Goal: Task Accomplishment & Management: Manage account settings

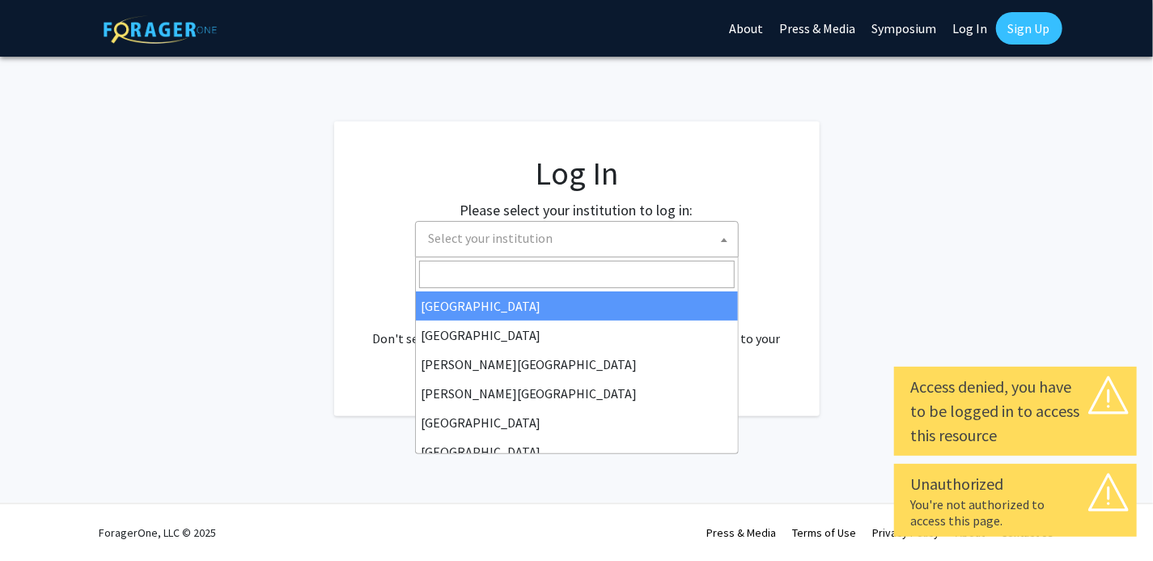
click at [685, 238] on span "Select your institution" at bounding box center [580, 238] width 316 height 33
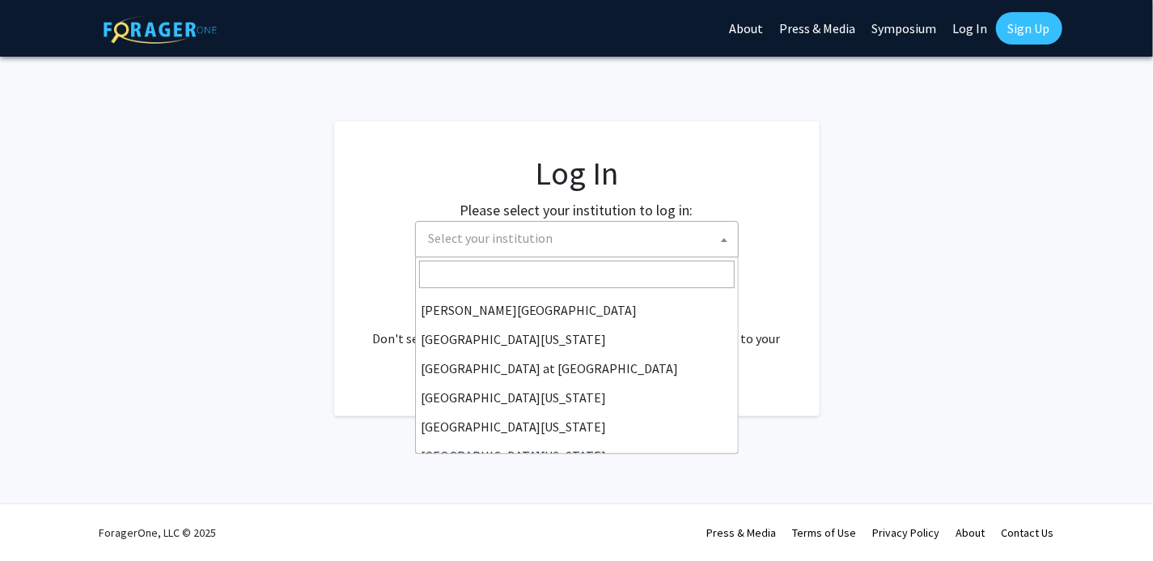
scroll to position [562, 0]
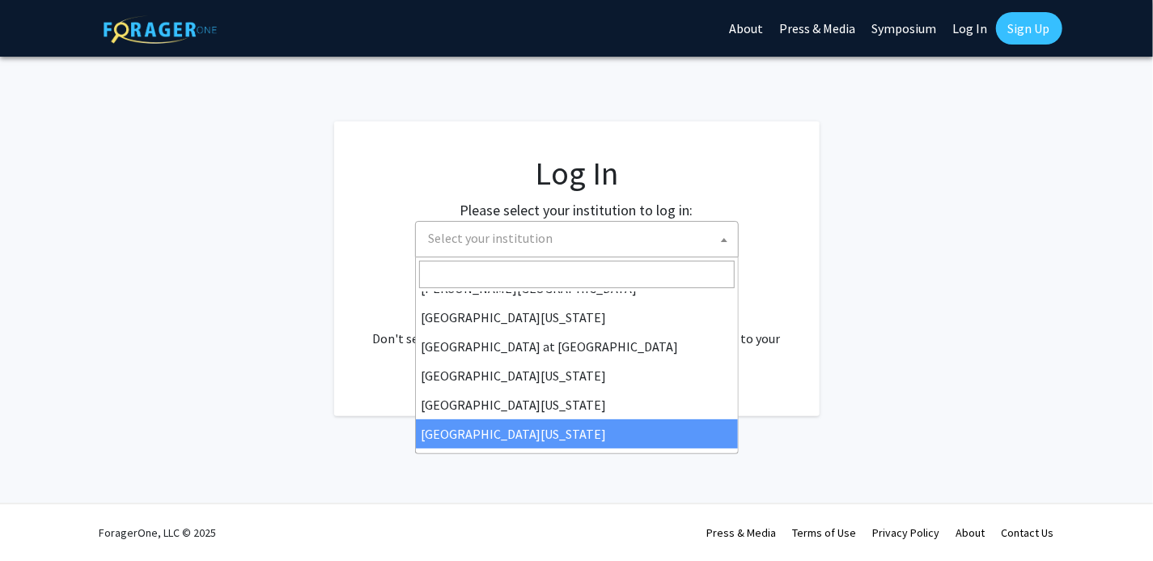
select select "33"
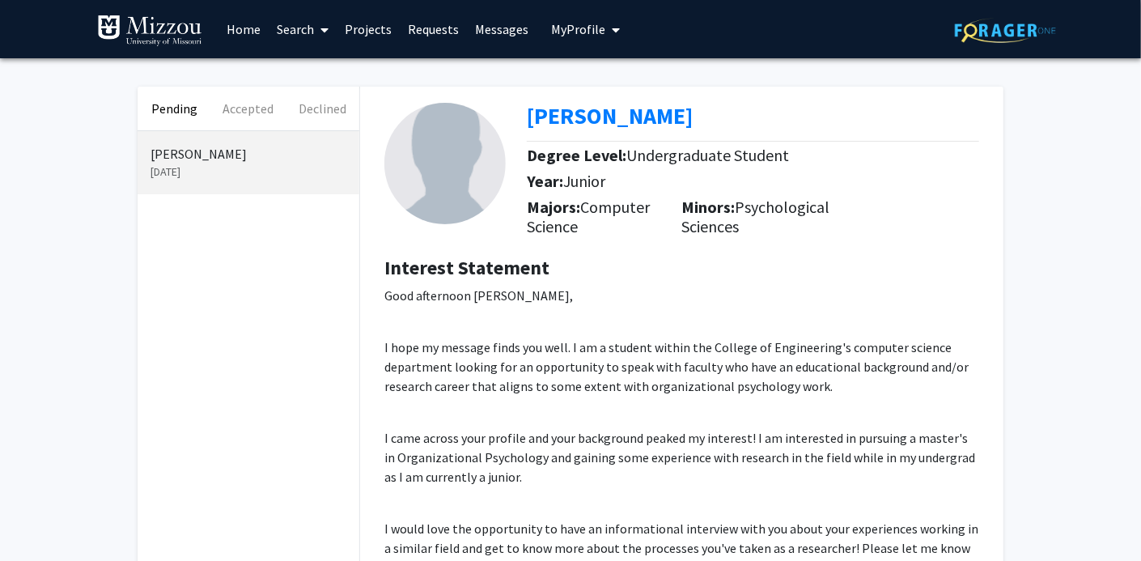
click at [1034, 270] on div "Pending Accepted Declined Anyshya [PERSON_NAME] [DATE] Anyshya [PERSON_NAME] De…" at bounding box center [570, 404] width 1141 height 693
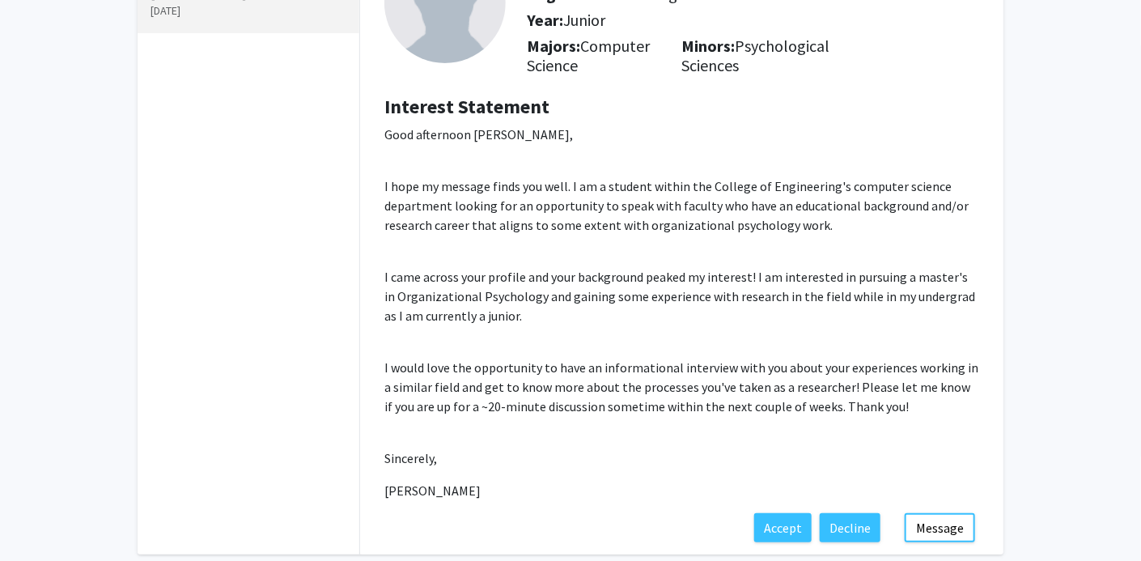
scroll to position [162, 0]
drag, startPoint x: 384, startPoint y: 491, endPoint x: 503, endPoint y: 489, distance: 118.9
click at [503, 489] on p "[PERSON_NAME]" at bounding box center [681, 489] width 595 height 19
copy p "[PERSON_NAME]"
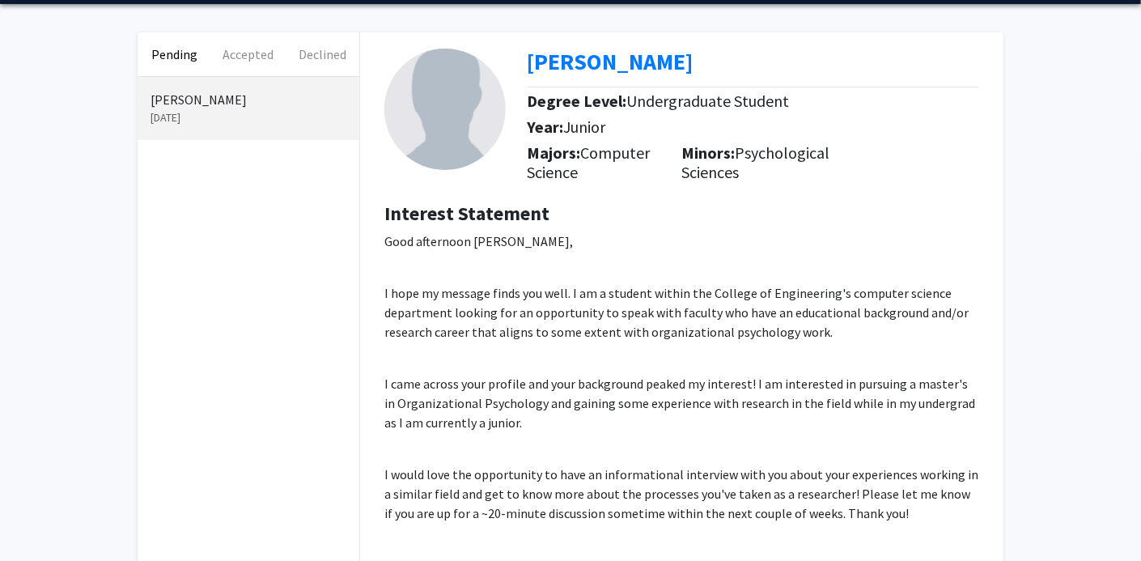
scroll to position [0, 0]
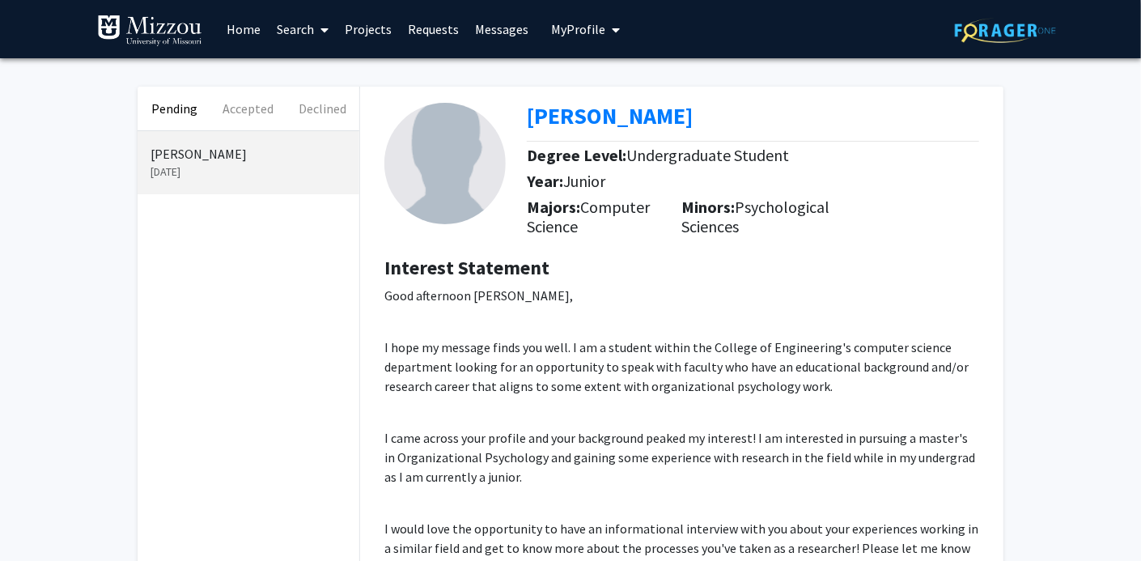
click at [576, 32] on span "My Profile" at bounding box center [578, 29] width 54 height 16
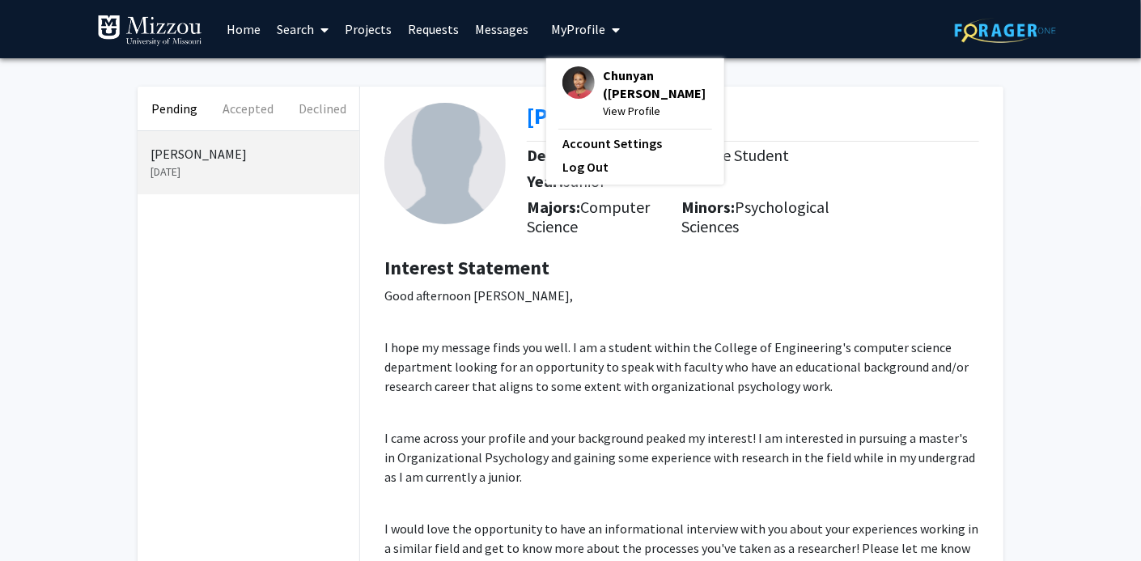
click at [570, 82] on img at bounding box center [578, 82] width 32 height 32
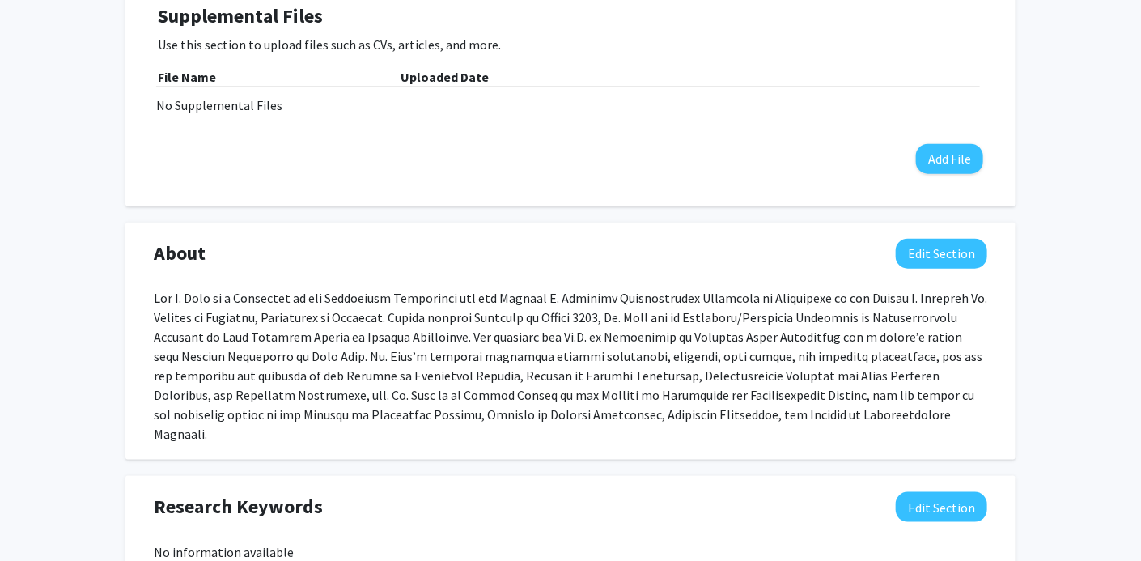
scroll to position [566, 0]
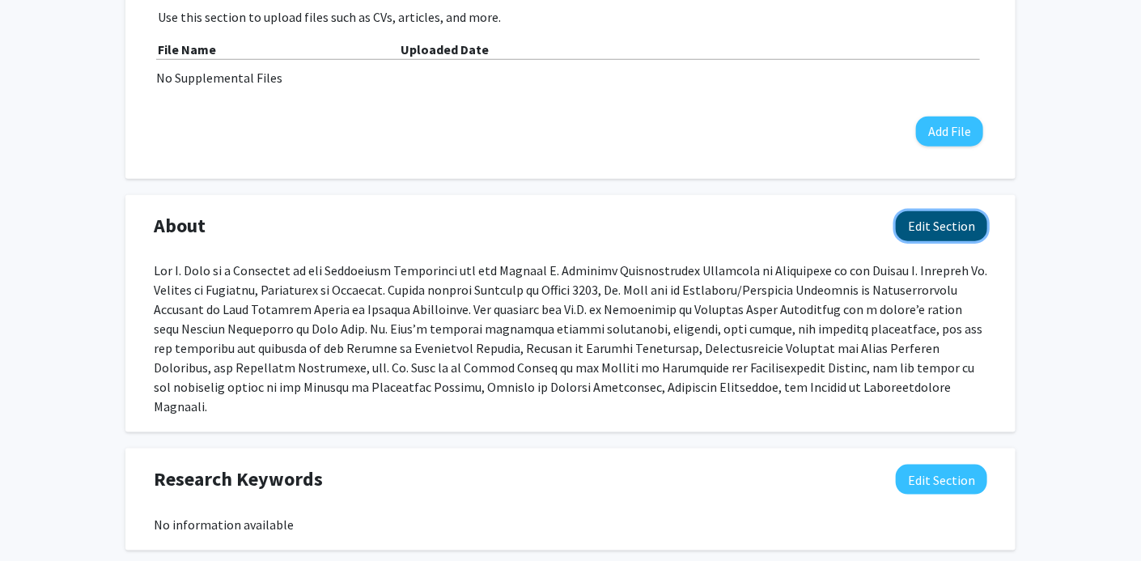
click at [957, 231] on button "Edit Section" at bounding box center [941, 226] width 91 height 30
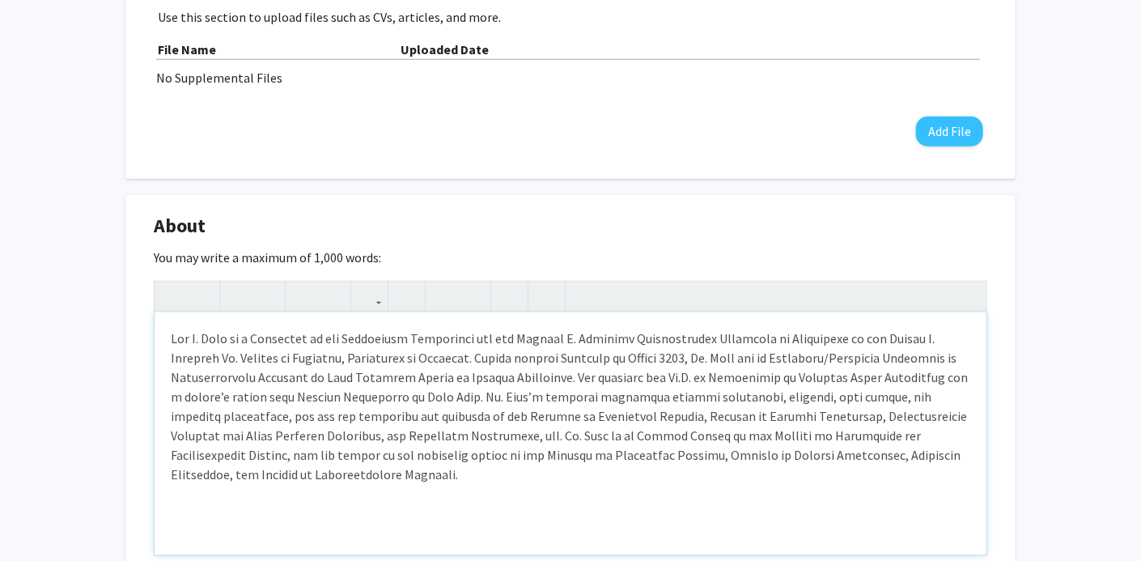
click at [344, 437] on div "Note to users with screen readers: Please deactivate our accessibility plugin f…" at bounding box center [571, 433] width 832 height 243
drag, startPoint x: 752, startPoint y: 433, endPoint x: 838, endPoint y: 433, distance: 85.8
click at [838, 433] on div "Note to users with screen readers: Please deactivate our accessibility plugin f…" at bounding box center [571, 433] width 832 height 243
click at [782, 440] on div "Note to users with screen readers: Please deactivate our accessibility plugin f…" at bounding box center [571, 433] width 832 height 243
drag, startPoint x: 695, startPoint y: 431, endPoint x: 968, endPoint y: 426, distance: 272.7
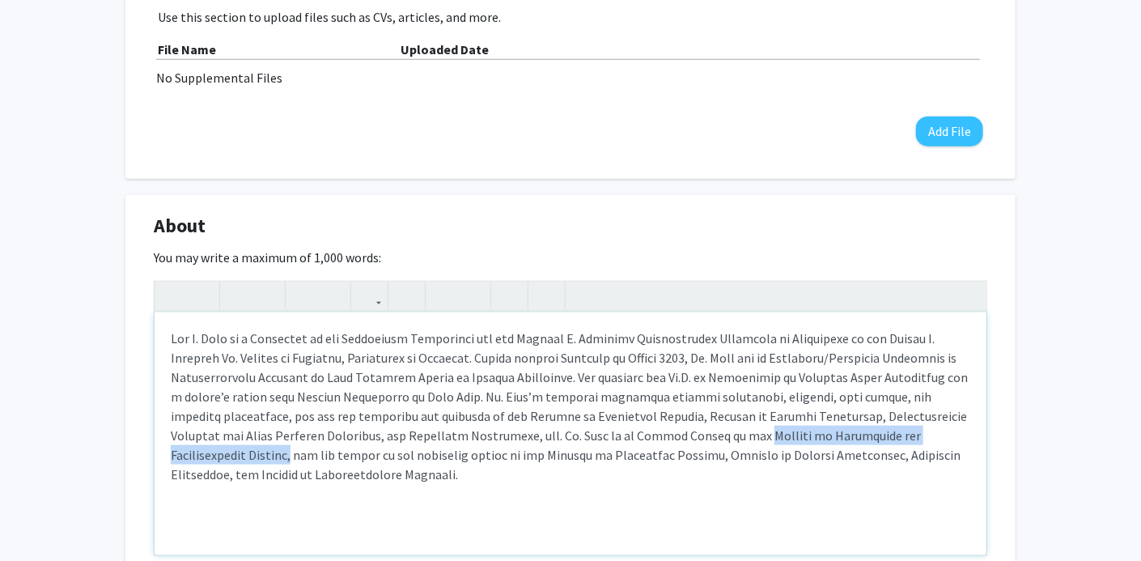
click at [968, 426] on div "Note to users with screen readers: Please deactivate our accessibility plugin f…" at bounding box center [571, 433] width 832 height 243
copy div "Journal of Leadership and Organizational Studies,"
click at [584, 435] on div "Note to users with screen readers: Please deactivate our accessibility plugin f…" at bounding box center [571, 433] width 832 height 243
click at [572, 434] on div "Note to users with screen readers: Please deactivate our accessibility plugin f…" at bounding box center [571, 433] width 832 height 243
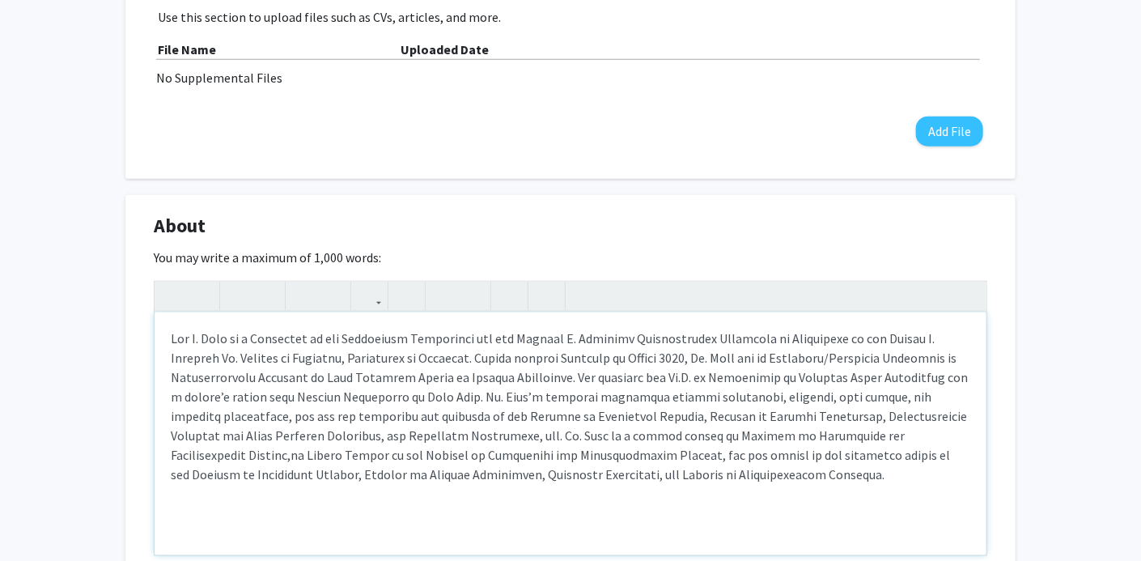
click at [588, 430] on p "Note to users with screen readers: Please deactivate our accessibility plugin f…" at bounding box center [570, 405] width 799 height 155
click at [194, 449] on p "Note to users with screen readers: Please deactivate our accessibility plugin f…" at bounding box center [570, 405] width 799 height 155
click at [228, 454] on p "Note to users with screen readers: Please deactivate our accessibility plugin f…" at bounding box center [570, 405] width 799 height 155
drag, startPoint x: 351, startPoint y: 455, endPoint x: 436, endPoint y: 455, distance: 85.0
click at [436, 455] on p "Note to users with screen readers: Please deactivate our accessibility plugin f…" at bounding box center [570, 405] width 799 height 155
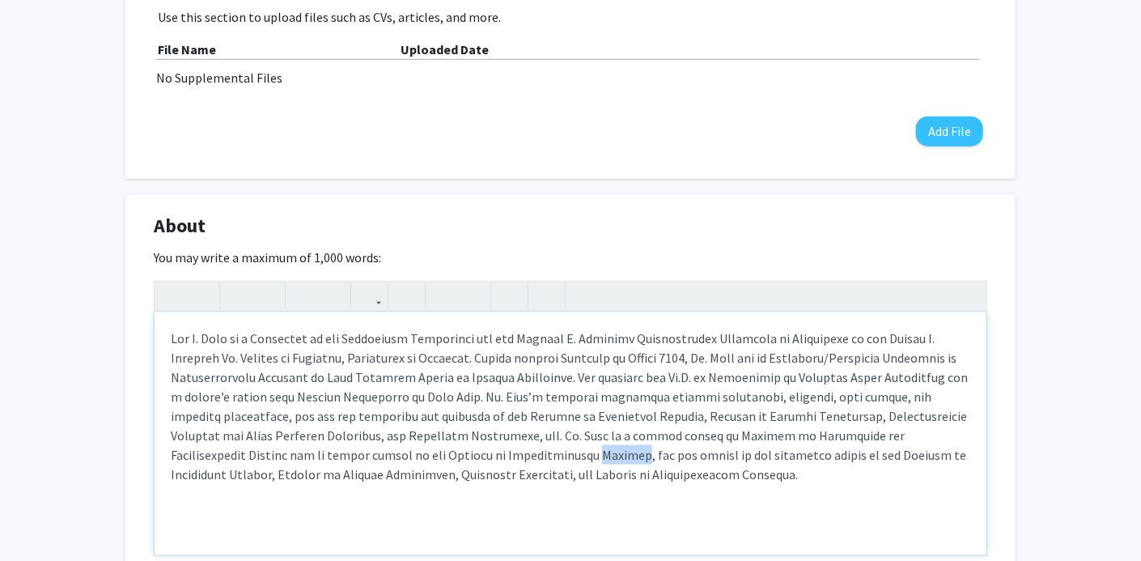
drag, startPoint x: 433, startPoint y: 451, endPoint x: 473, endPoint y: 451, distance: 39.6
click at [473, 451] on p "Note to users with screen readers: Please deactivate our accessibility plugin f…" at bounding box center [570, 405] width 799 height 155
click at [545, 454] on p "Note to users with screen readers: Please deactivate our accessibility plugin f…" at bounding box center [570, 405] width 799 height 155
click at [434, 475] on p "Note to users with screen readers: Please deactivate our accessibility plugin f…" at bounding box center [570, 405] width 799 height 155
click at [652, 470] on p "Note to users with screen readers: Please deactivate our accessibility plugin f…" at bounding box center [570, 405] width 799 height 155
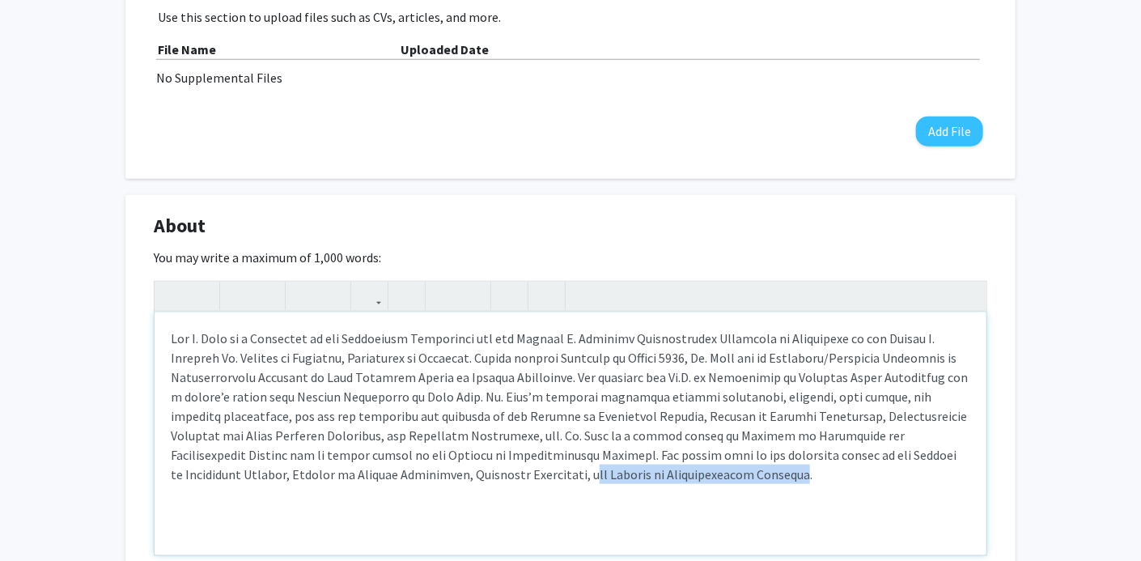
drag, startPoint x: 424, startPoint y: 475, endPoint x: 629, endPoint y: 476, distance: 205.5
click at [629, 476] on p "Note to users with screen readers: Please deactivate our accessibility plugin f…" at bounding box center [570, 405] width 799 height 155
drag, startPoint x: 295, startPoint y: 470, endPoint x: 337, endPoint y: 513, distance: 59.5
click at [296, 473] on p "Note to users with screen readers: Please deactivate our accessibility plugin f…" at bounding box center [570, 405] width 799 height 155
type textarea "<l>Ips D. Sita co a Elitseddo ei tem Incididunt Utlaboreet dol mag Aliquae A. M…"
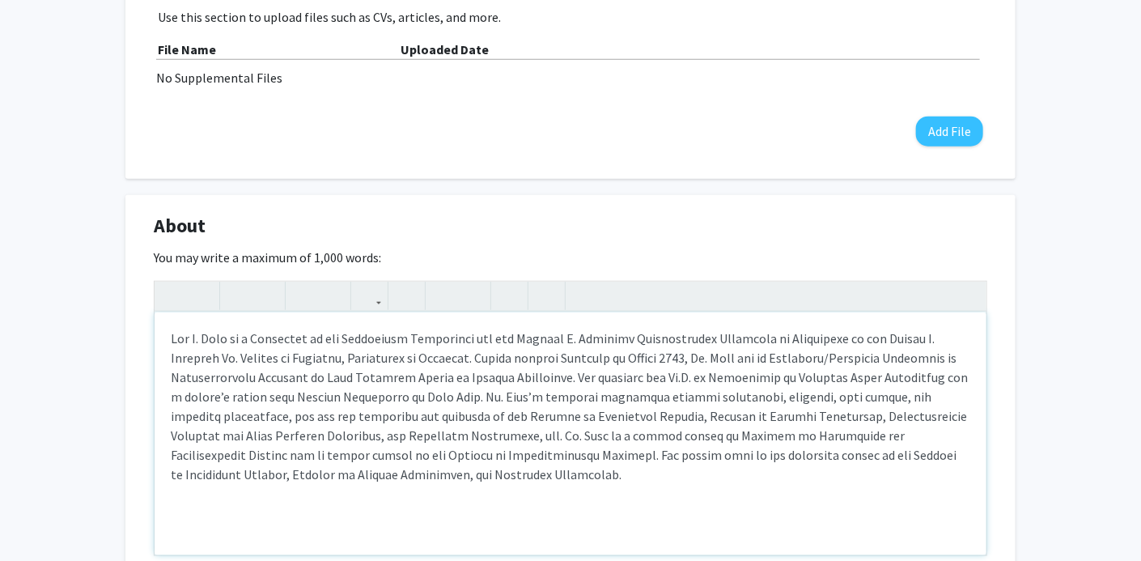
click at [553, 494] on div "Note to users with screen readers: Please deactivate our accessibility plugin f…" at bounding box center [571, 433] width 832 height 243
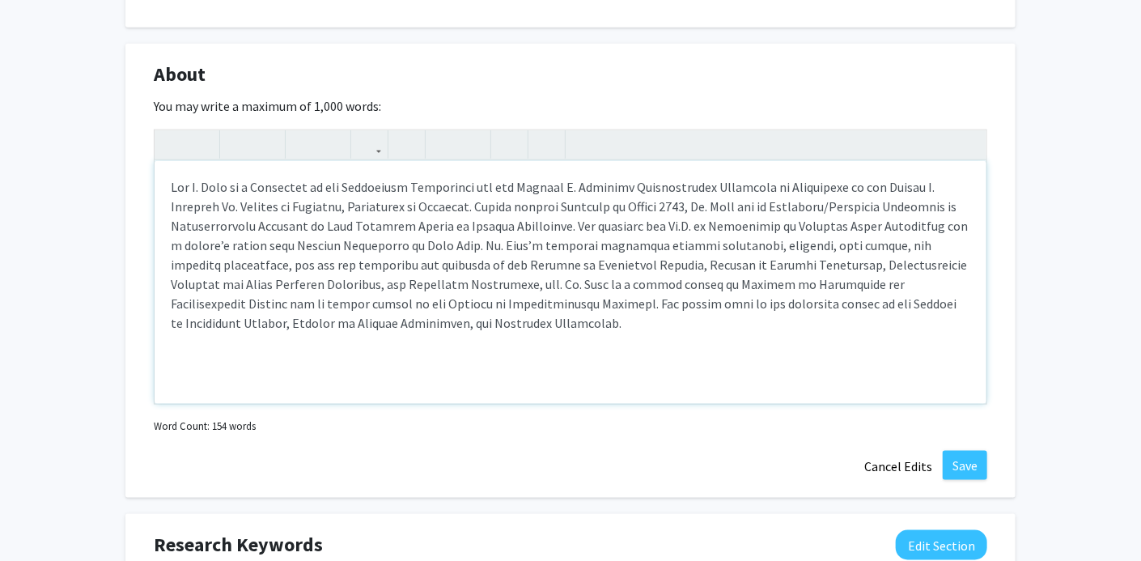
scroll to position [809, 0]
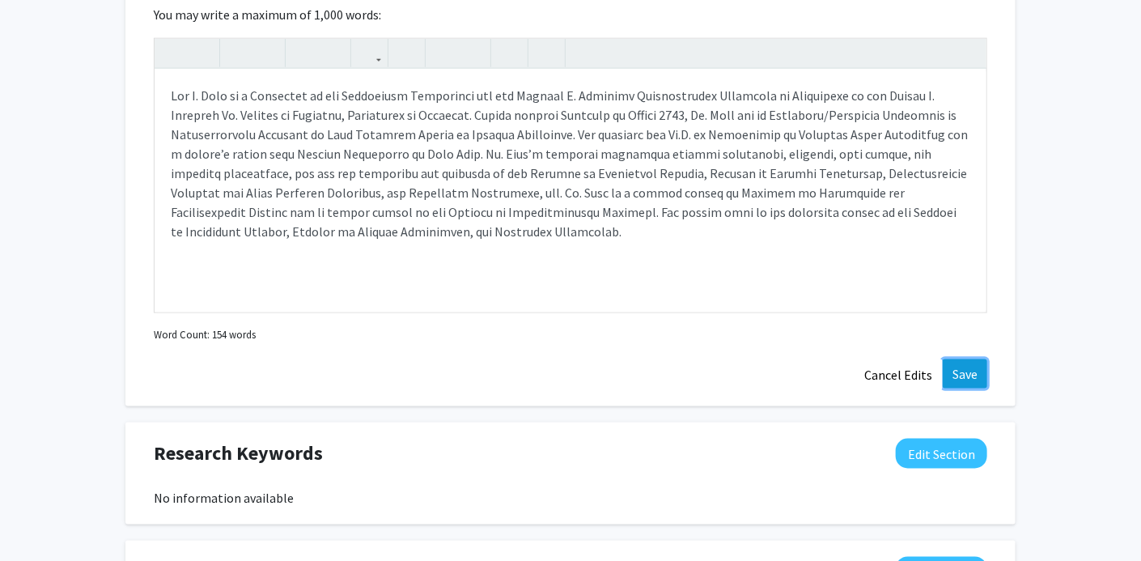
click at [973, 373] on button "Save" at bounding box center [965, 373] width 44 height 29
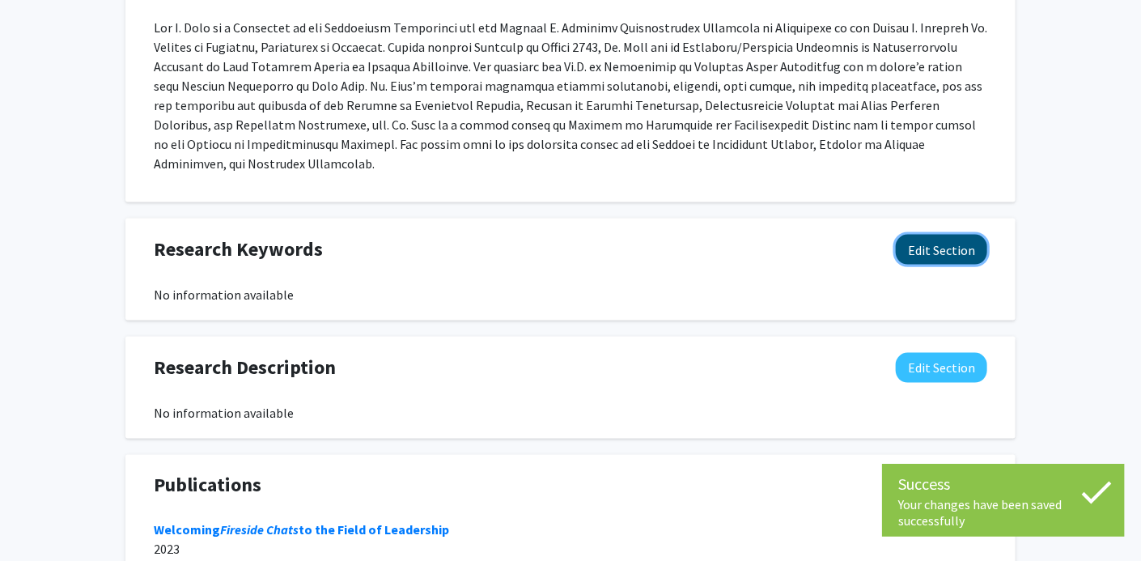
click at [945, 235] on button "Edit Section" at bounding box center [941, 250] width 91 height 30
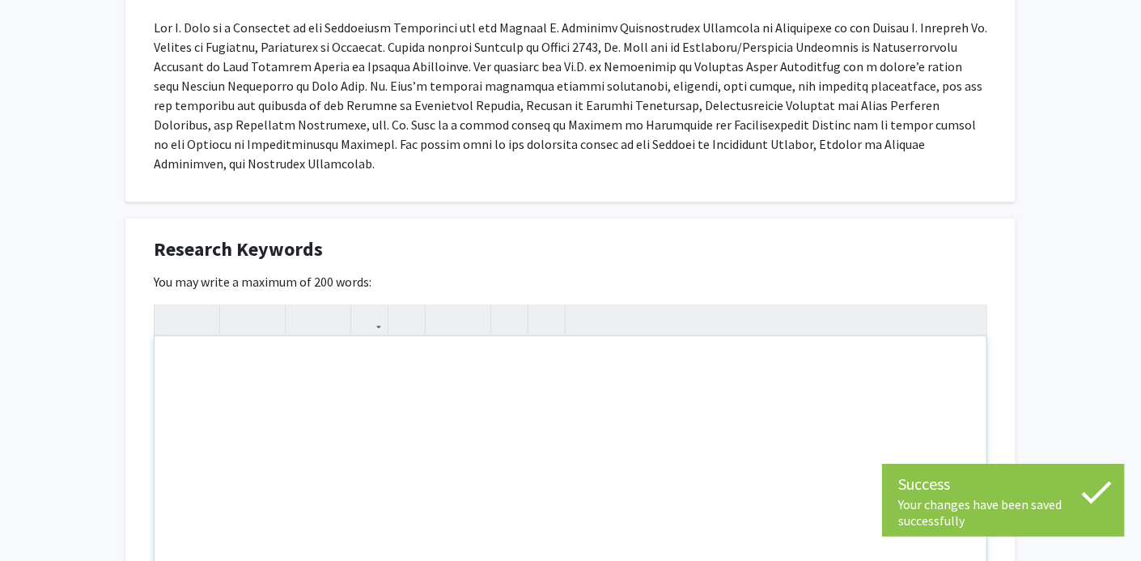
click at [392, 346] on div "Note to users with screen readers: Please deactivate our accessibility plugin f…" at bounding box center [571, 458] width 832 height 243
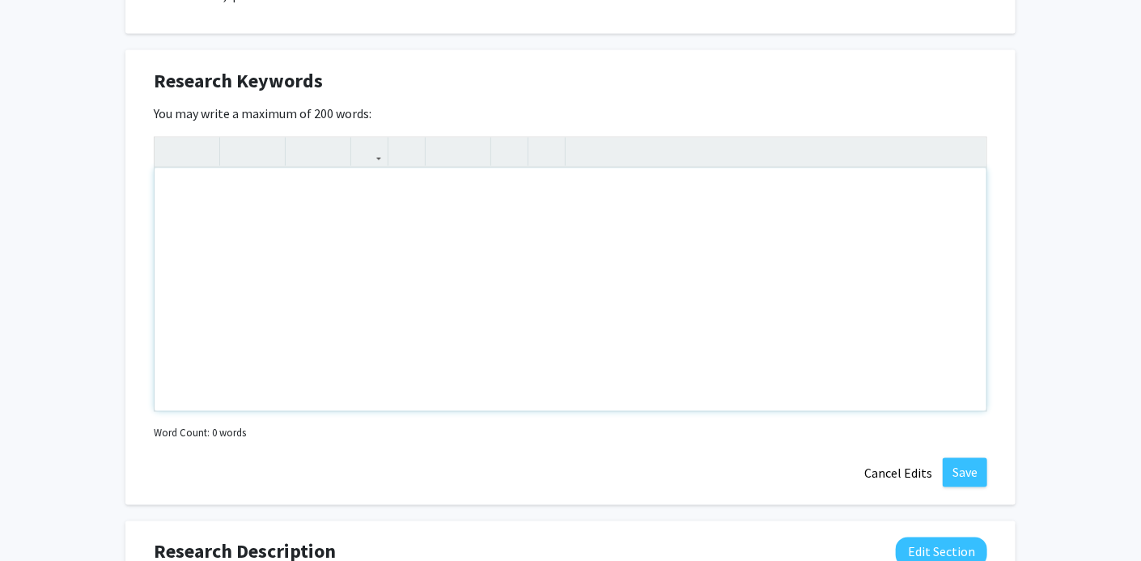
scroll to position [890, 0]
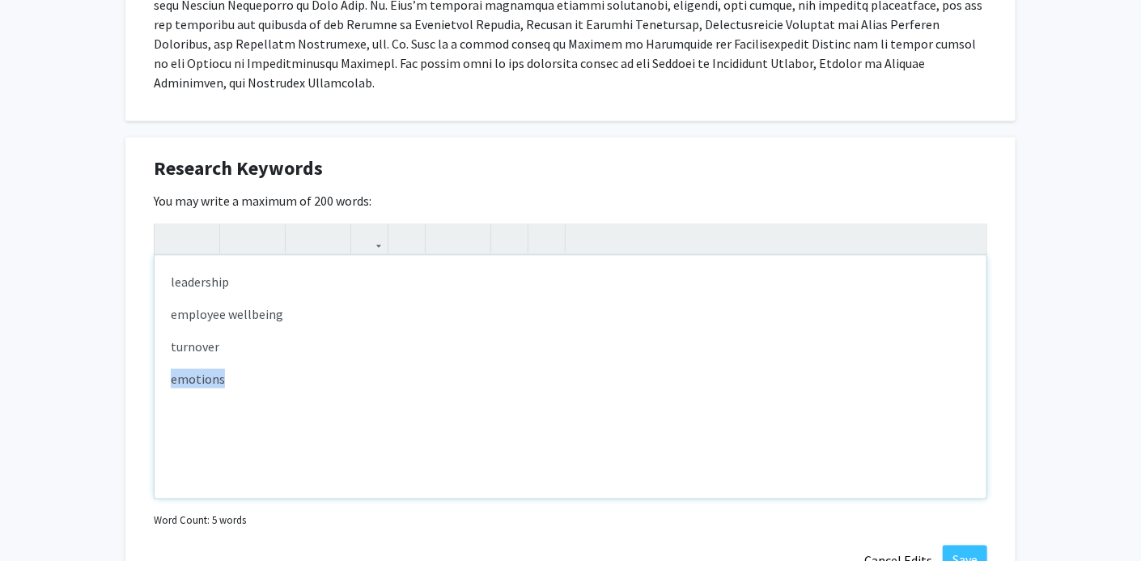
drag, startPoint x: 151, startPoint y: 354, endPoint x: 132, endPoint y: 354, distance: 19.4
click at [132, 354] on div "Research Keywords Edit Section You may write a maximum of 200 words: <p>leaders…" at bounding box center [570, 365] width 890 height 455
type textarea "<p>leadership</p><p>employee wellbeing</p><p><span style="font-size: 1rem;">emo…"
click at [456, 306] on div "leadership employee wellbeing emotions turnover" at bounding box center [571, 377] width 832 height 243
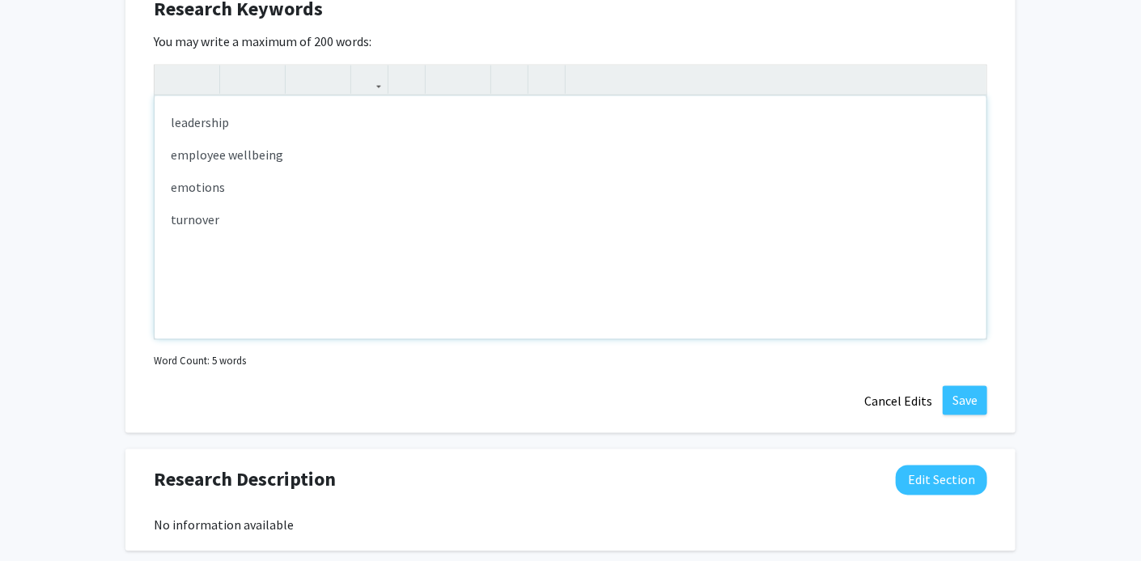
scroll to position [1052, 0]
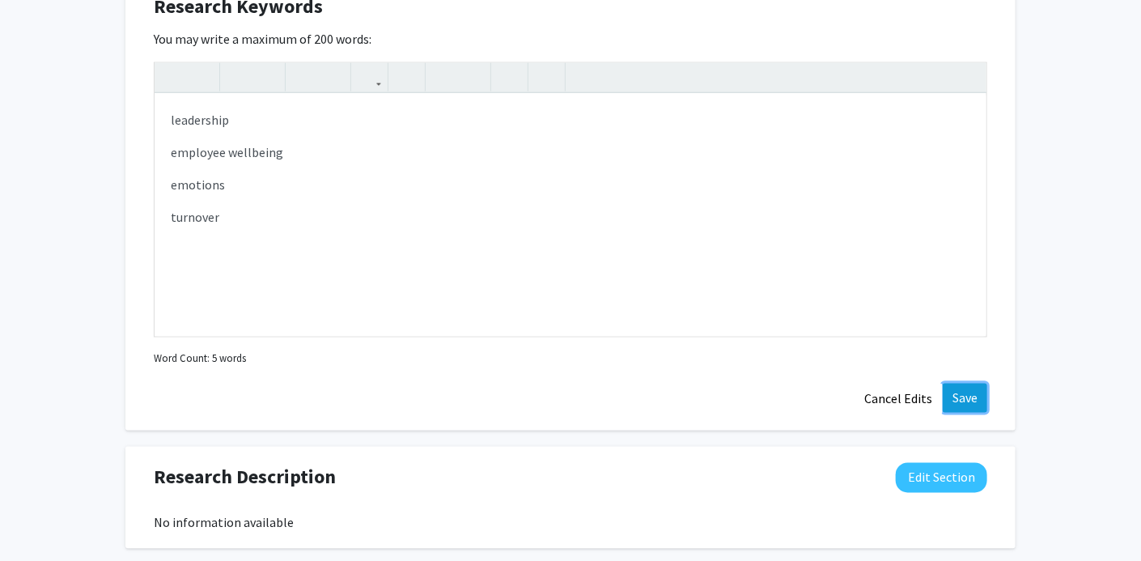
click at [978, 384] on button "Save" at bounding box center [965, 398] width 44 height 29
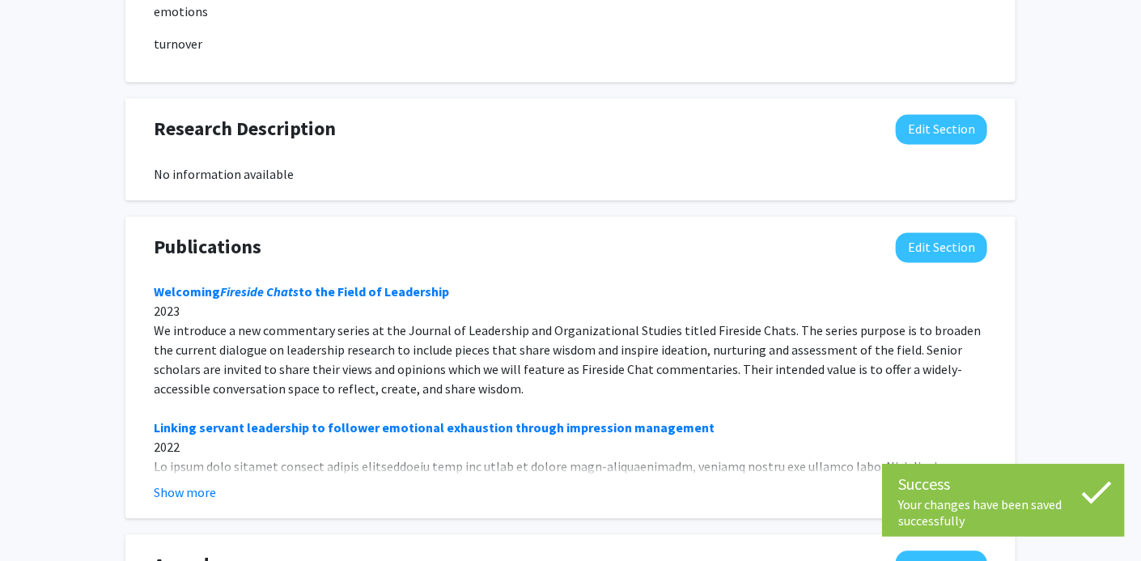
scroll to position [1295, 0]
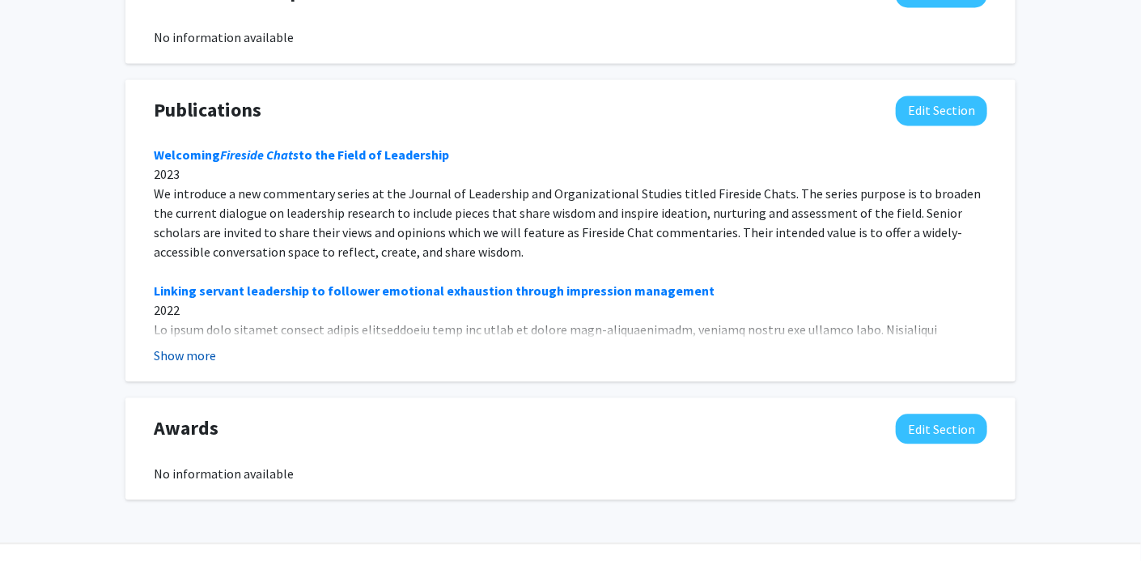
click at [201, 345] on button "Show more" at bounding box center [185, 354] width 62 height 19
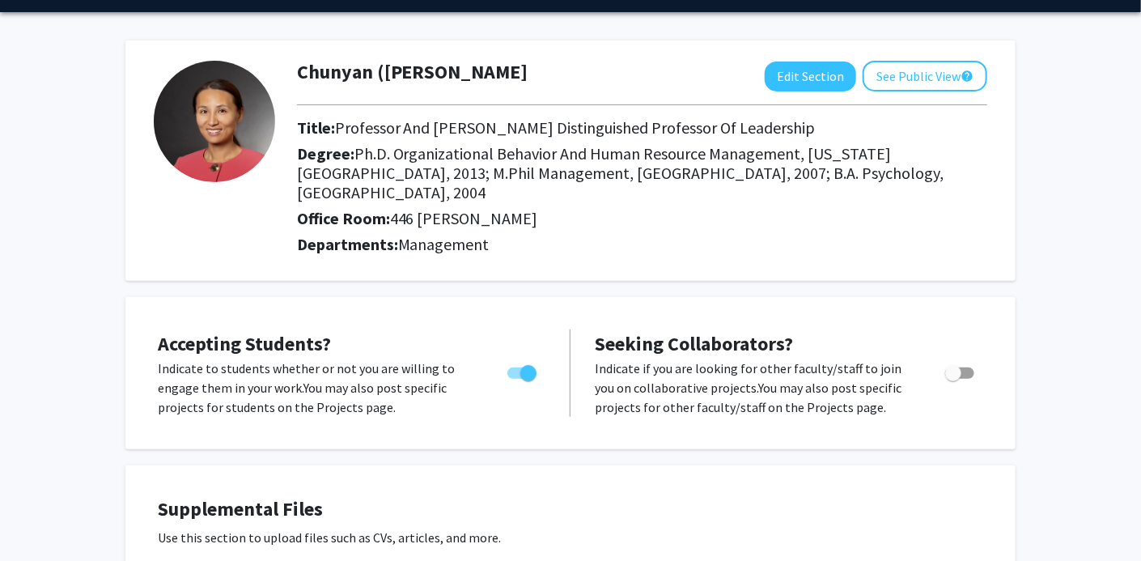
scroll to position [0, 0]
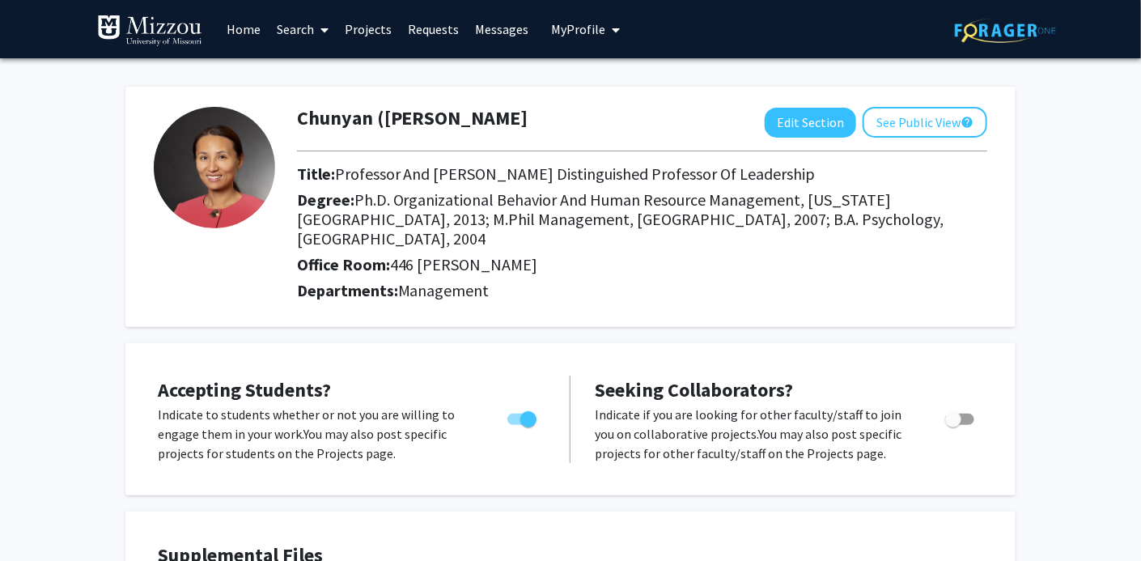
click at [494, 29] on link "Messages" at bounding box center [502, 29] width 70 height 57
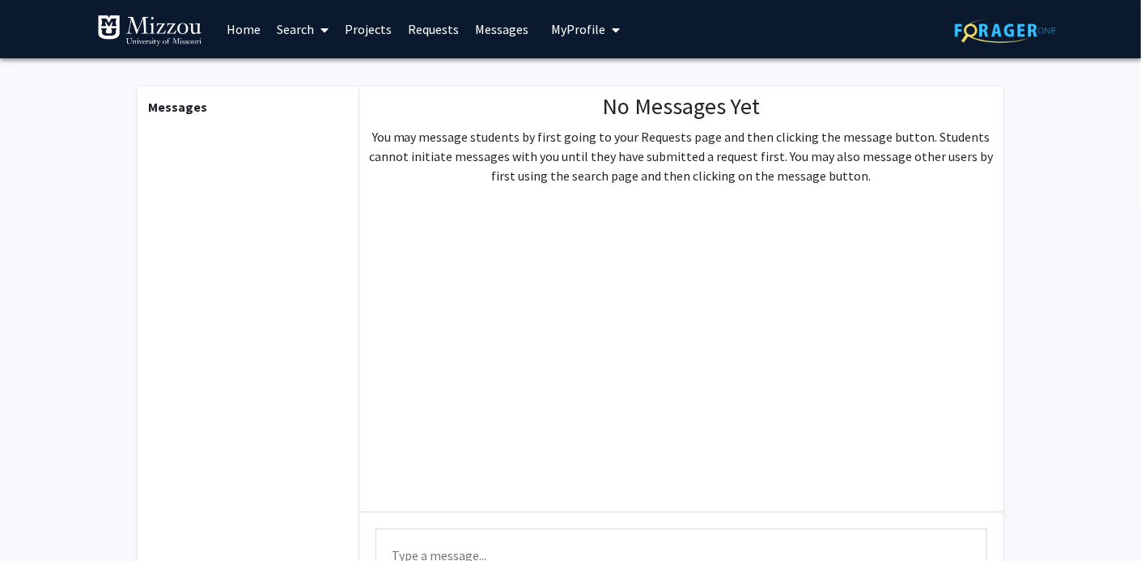
click at [430, 32] on link "Requests" at bounding box center [433, 29] width 67 height 57
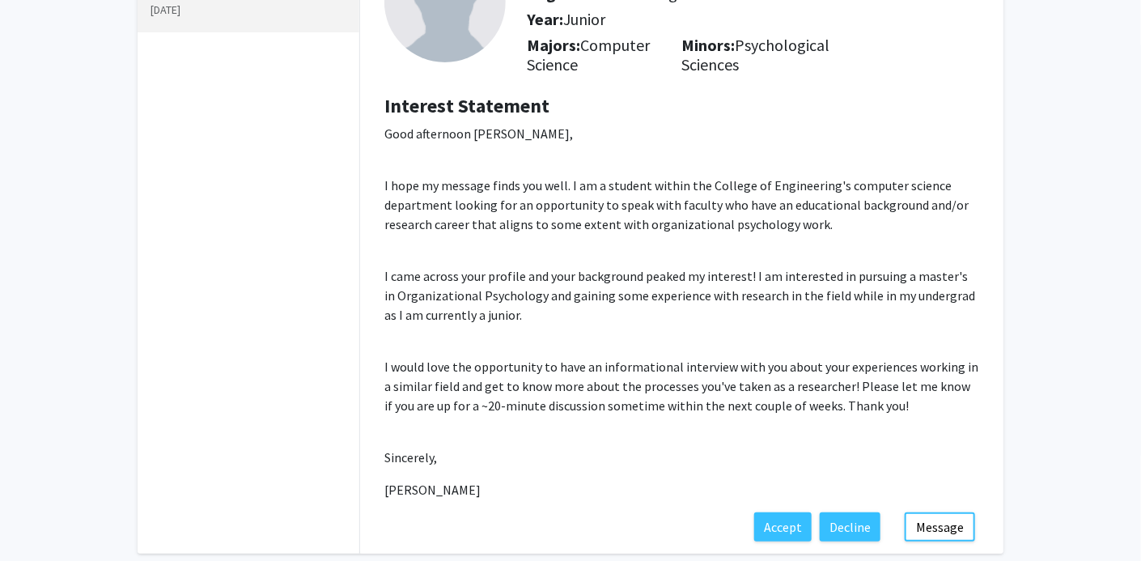
scroll to position [239, 0]
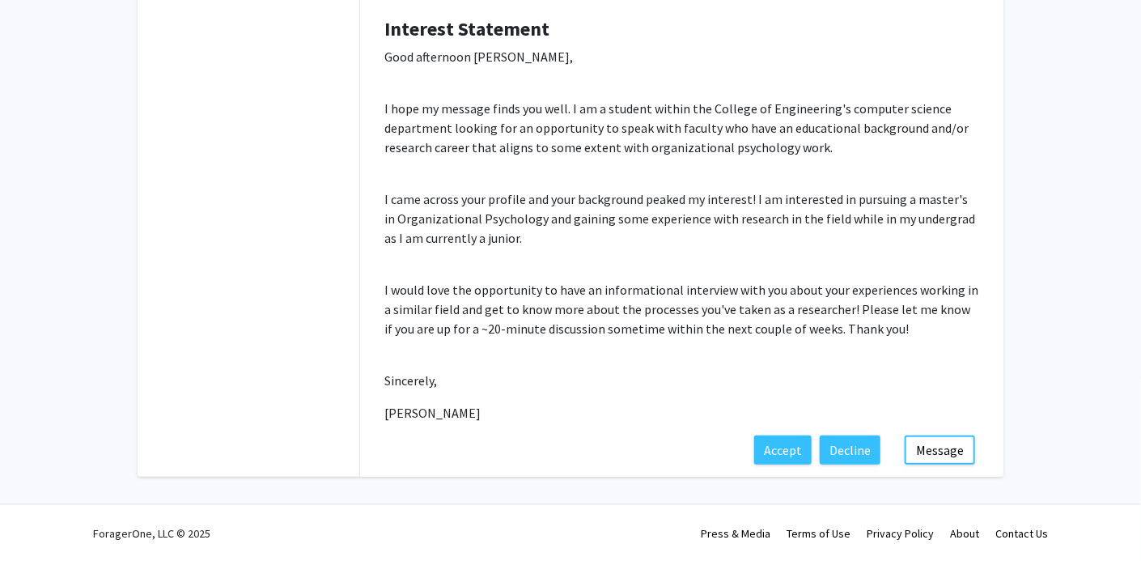
drag, startPoint x: 387, startPoint y: 411, endPoint x: 484, endPoint y: 413, distance: 97.1
click at [484, 413] on p "[PERSON_NAME]" at bounding box center [681, 412] width 595 height 19
copy p "[PERSON_NAME]"
